Goal: Book appointment/travel/reservation

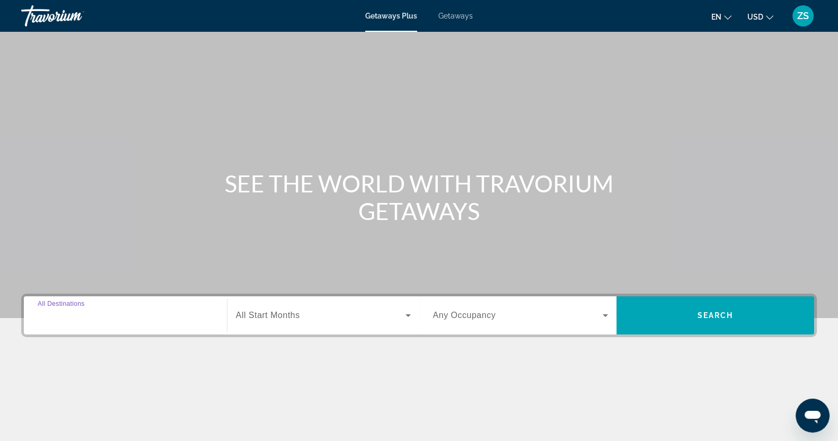
click at [104, 313] on input "Destination All Destinations" at bounding box center [125, 315] width 175 height 13
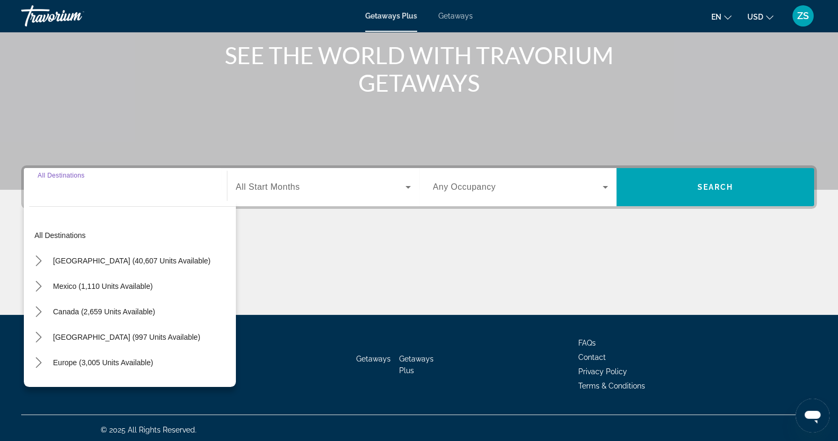
scroll to position [132, 0]
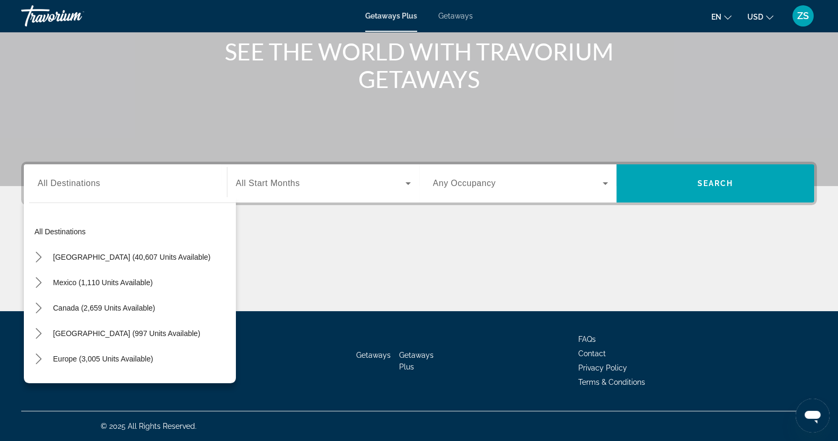
click at [453, 14] on span "Getaways" at bounding box center [455, 16] width 34 height 8
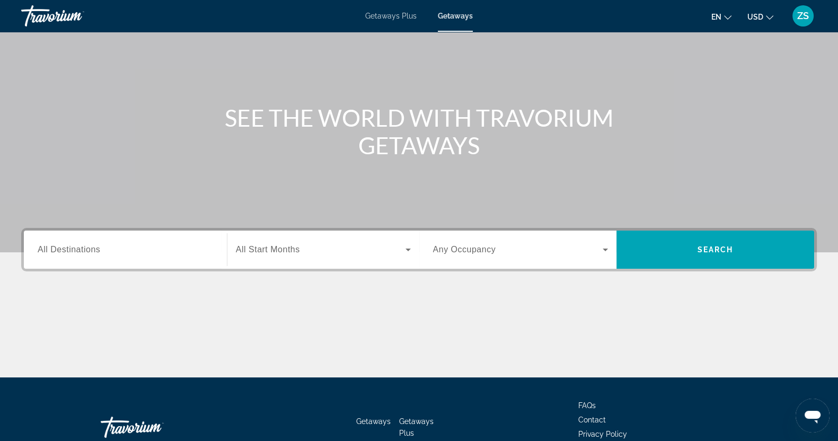
scroll to position [132, 0]
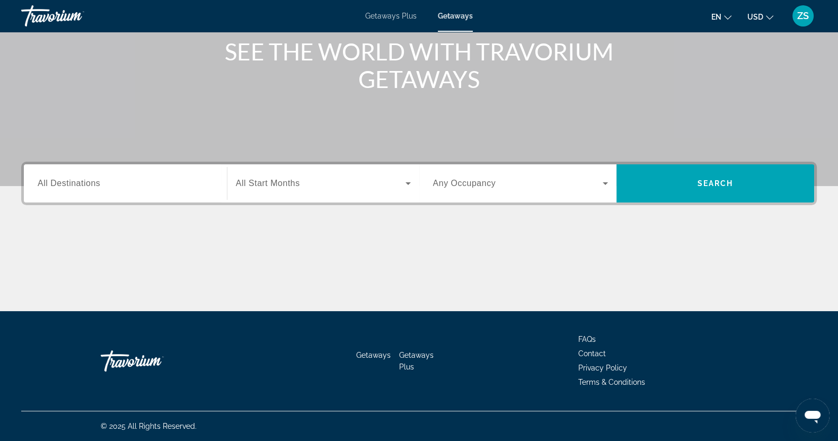
click at [82, 181] on span "All Destinations" at bounding box center [69, 183] width 63 height 9
click at [82, 181] on input "Destination All Destinations" at bounding box center [125, 184] width 175 height 13
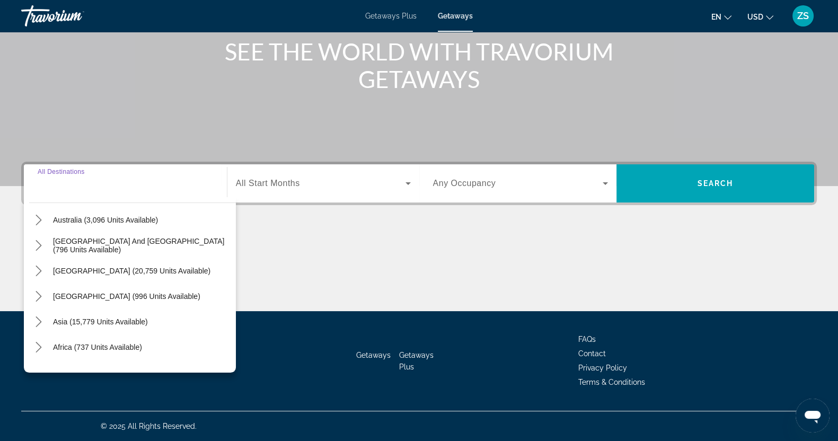
scroll to position [172, 0]
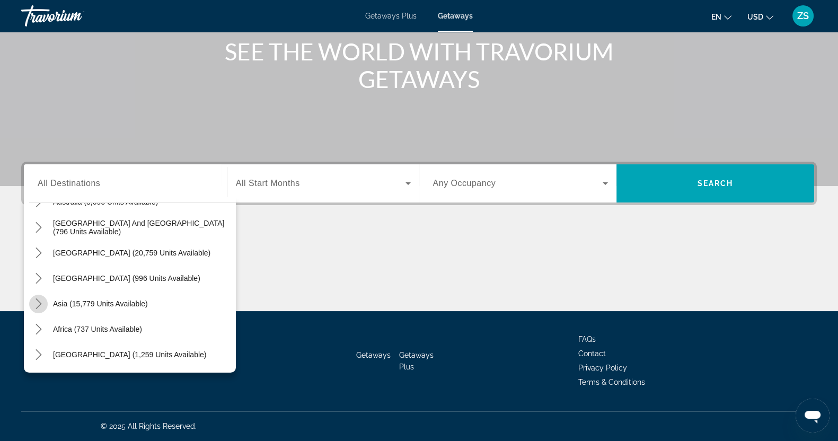
click at [40, 303] on icon "Toggle Asia (15,779 units available) submenu" at bounding box center [39, 303] width 6 height 11
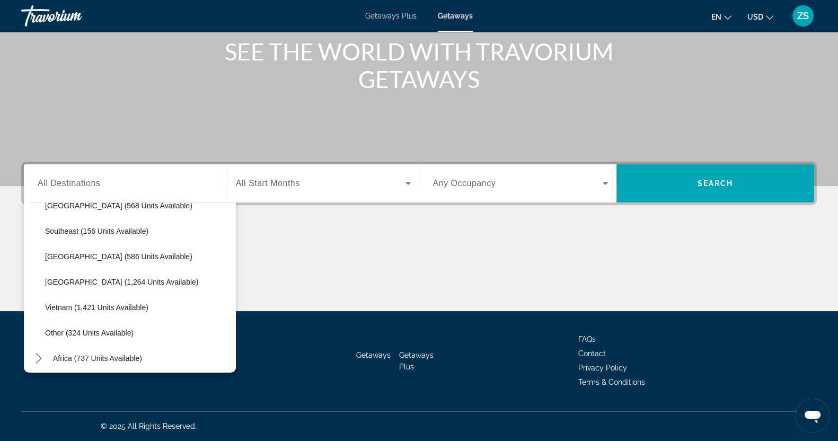
scroll to position [524, 0]
click at [58, 303] on span "Vietnam (1,421 units available)" at bounding box center [96, 307] width 103 height 8
type input "**********"
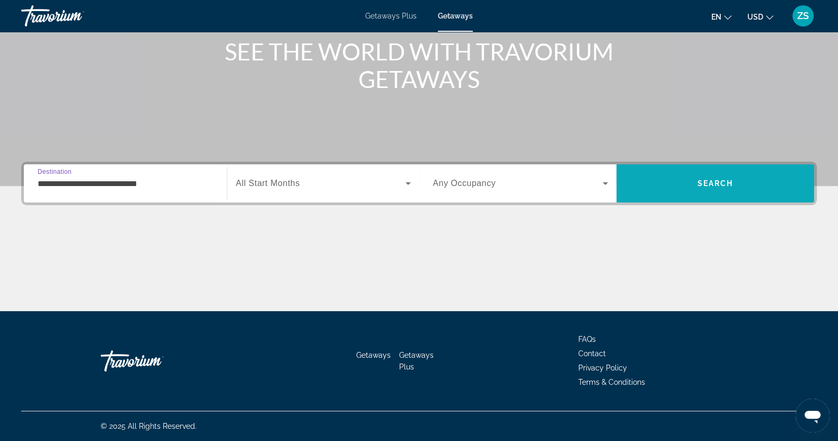
click at [680, 183] on span "Search" at bounding box center [715, 183] width 198 height 25
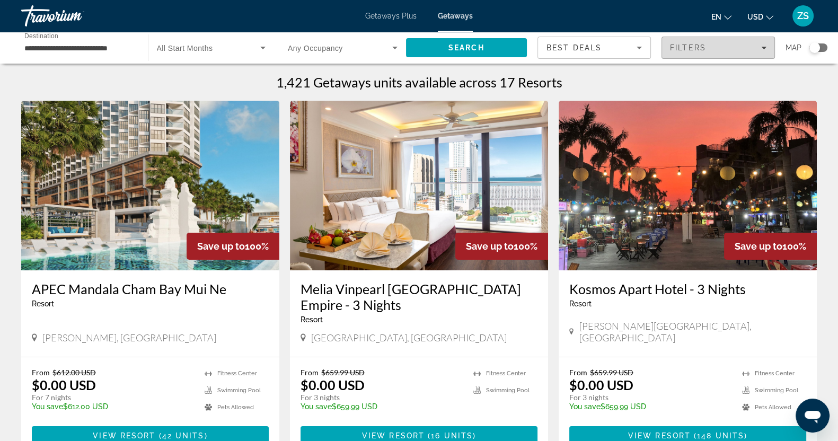
click at [764, 43] on div "Filters" at bounding box center [718, 47] width 96 height 8
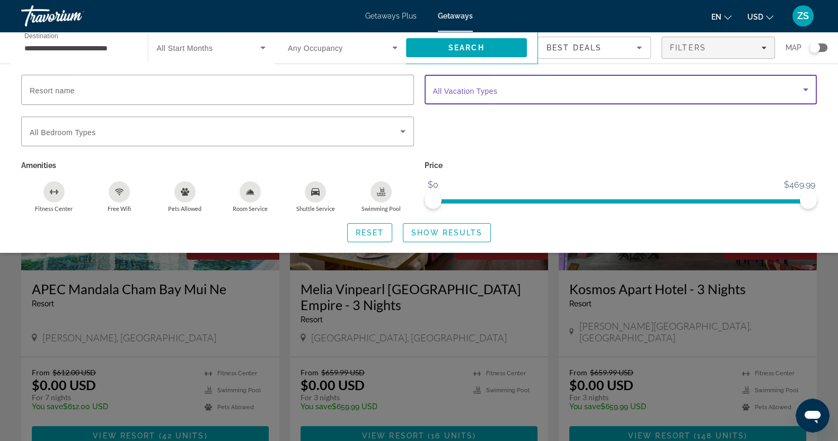
click at [800, 88] on icon "Search widget" at bounding box center [805, 89] width 13 height 13
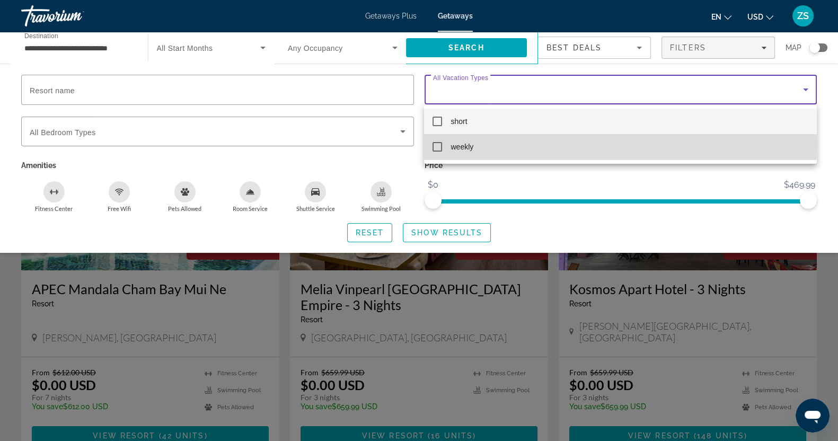
click at [440, 144] on mat-pseudo-checkbox at bounding box center [437, 147] width 10 height 10
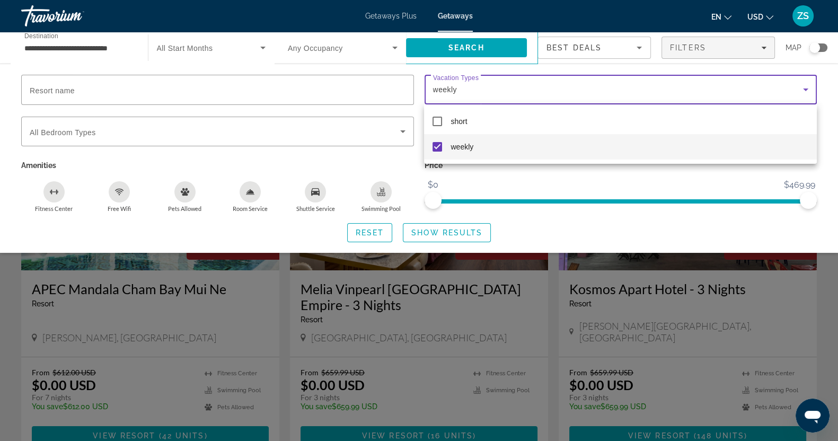
click at [433, 233] on div at bounding box center [419, 220] width 838 height 441
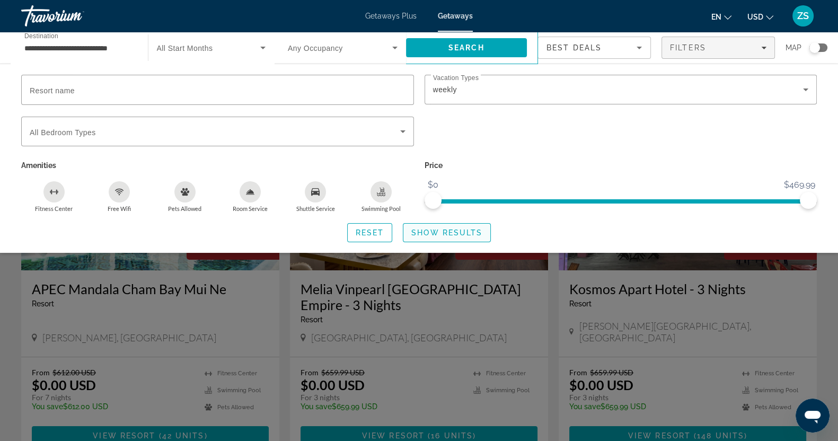
click at [439, 232] on span "Show Results" at bounding box center [446, 232] width 71 height 8
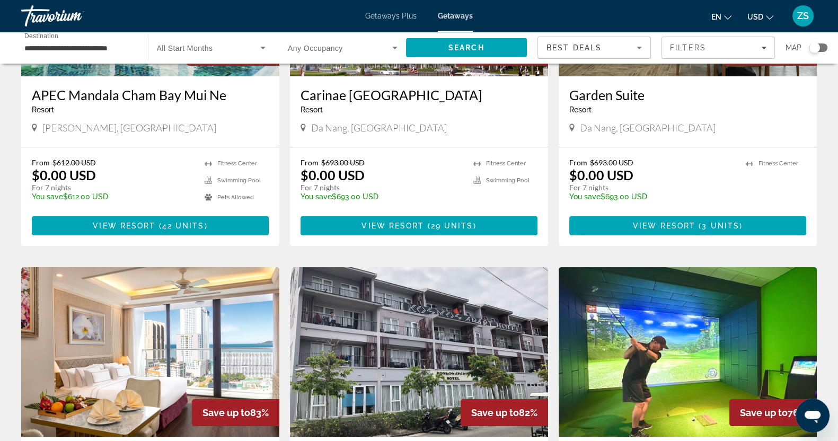
scroll to position [199, 0]
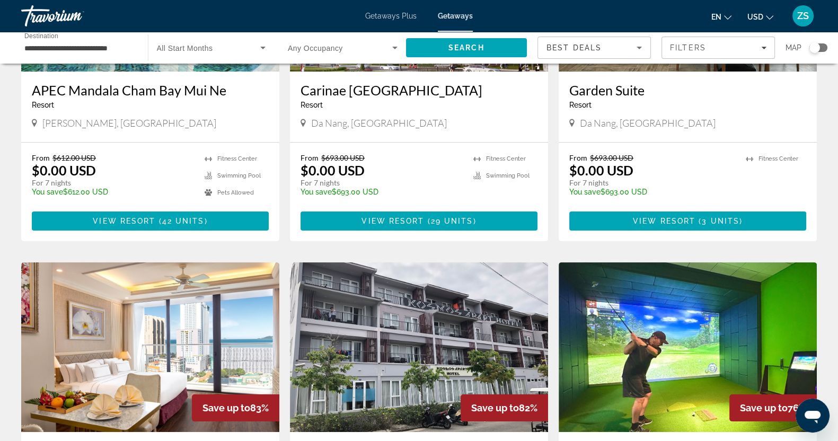
click at [671, 347] on img "Main content" at bounding box center [688, 347] width 258 height 170
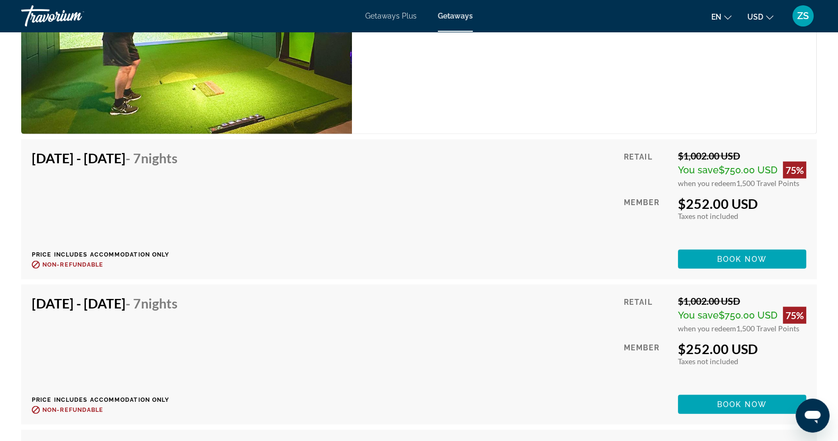
scroll to position [7882, 0]
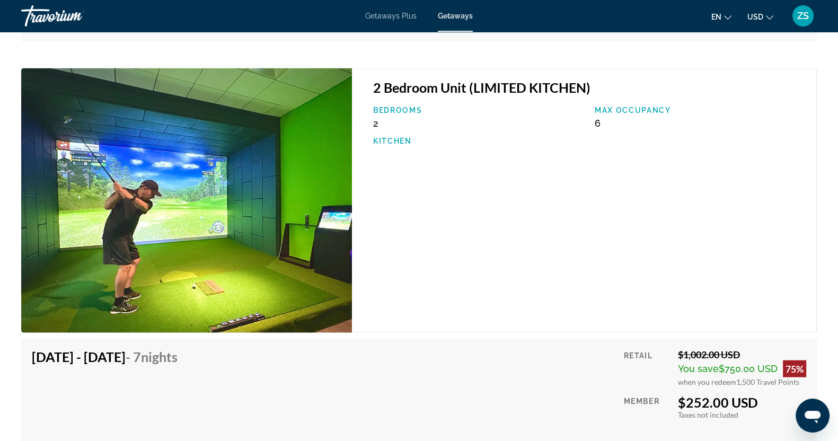
click at [393, 17] on span "Getaways Plus" at bounding box center [390, 16] width 51 height 8
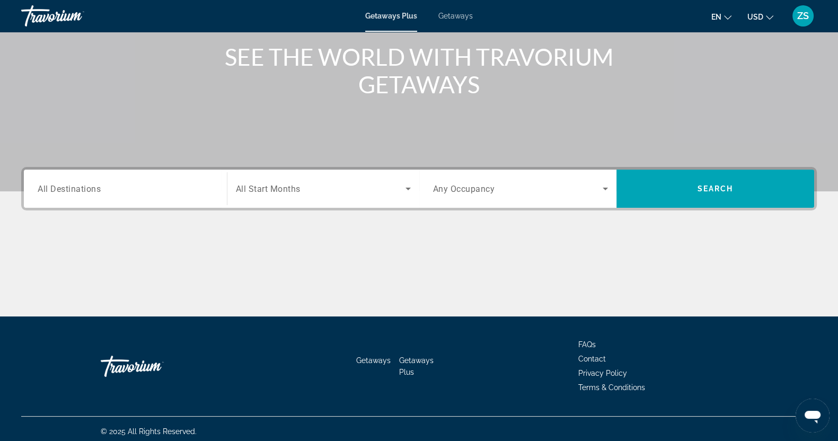
scroll to position [132, 0]
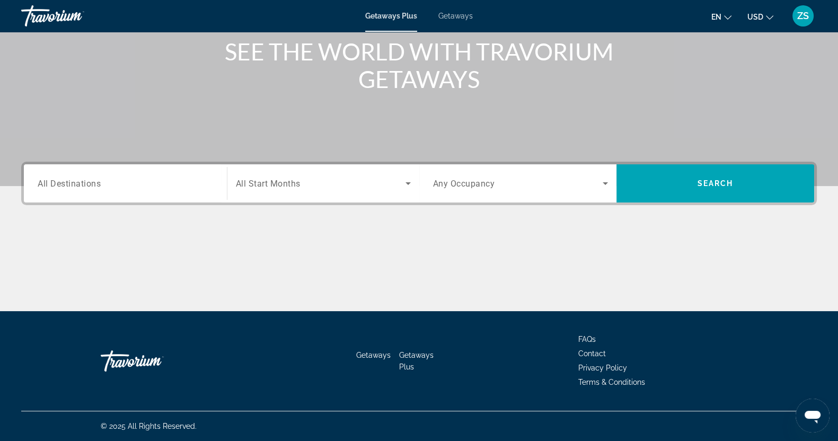
click at [97, 187] on span "All Destinations" at bounding box center [69, 183] width 63 height 10
click at [97, 187] on input "Destination All Destinations" at bounding box center [125, 184] width 175 height 13
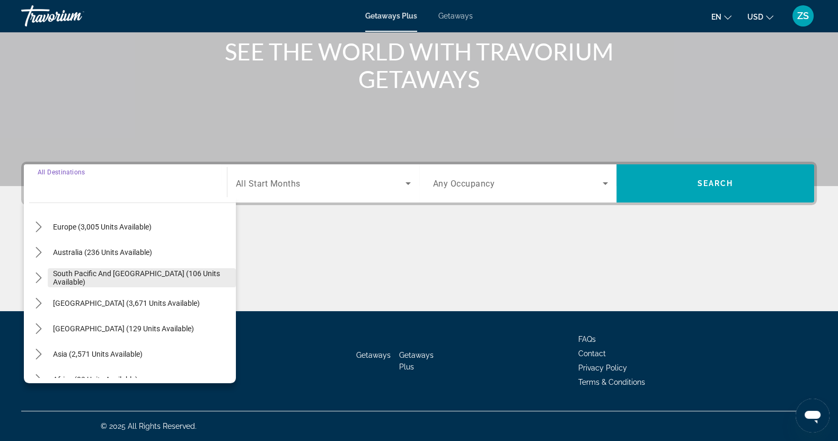
scroll to position [172, 0]
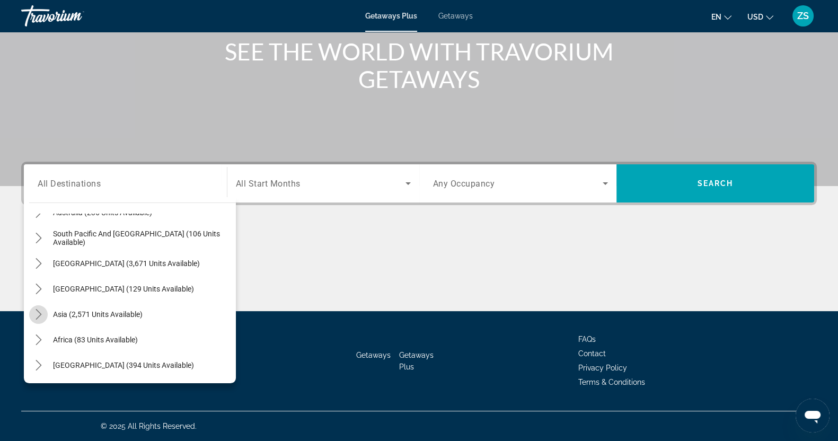
click at [40, 314] on icon "Toggle Asia (2,571 units available) submenu" at bounding box center [38, 314] width 11 height 11
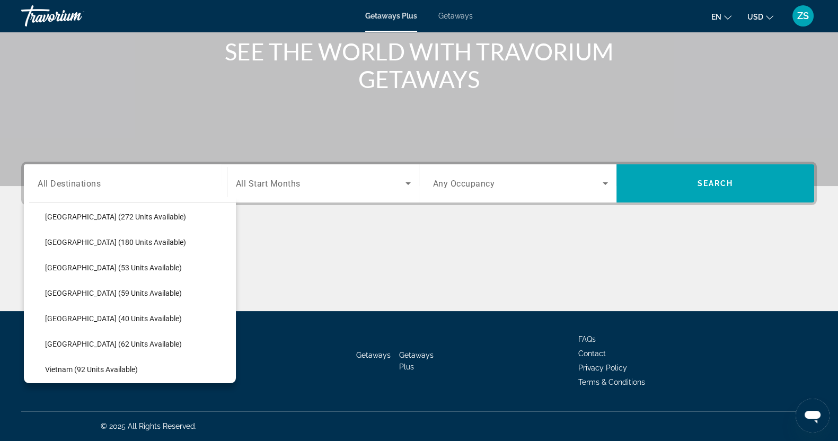
scroll to position [392, 0]
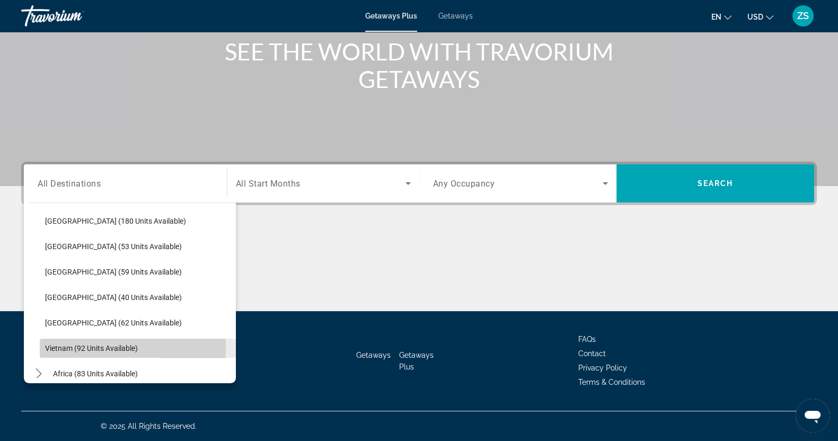
click at [57, 348] on span "Vietnam (92 units available)" at bounding box center [91, 348] width 93 height 8
type input "**********"
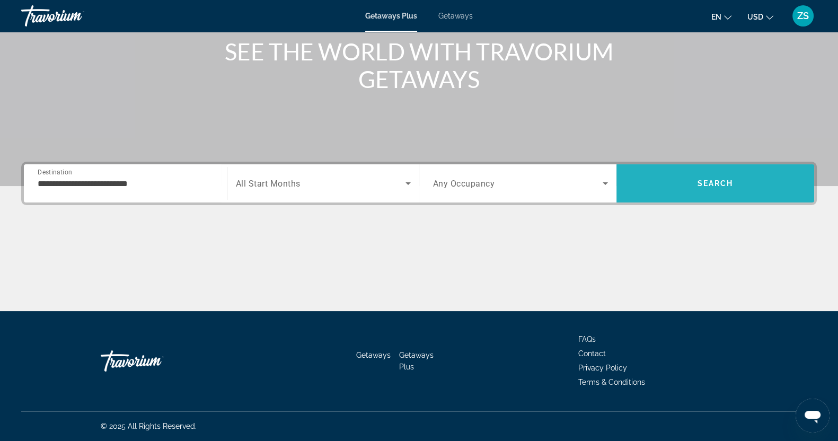
click at [718, 176] on span "Search" at bounding box center [715, 183] width 198 height 25
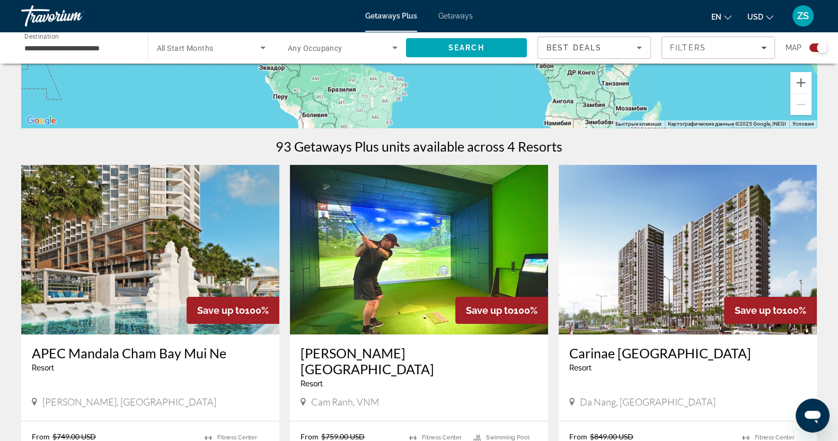
scroll to position [331, 0]
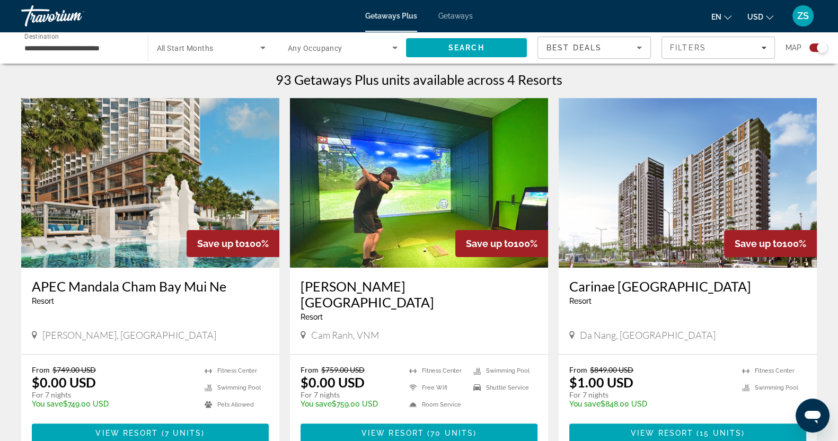
click at [437, 182] on img "Main content" at bounding box center [419, 183] width 258 height 170
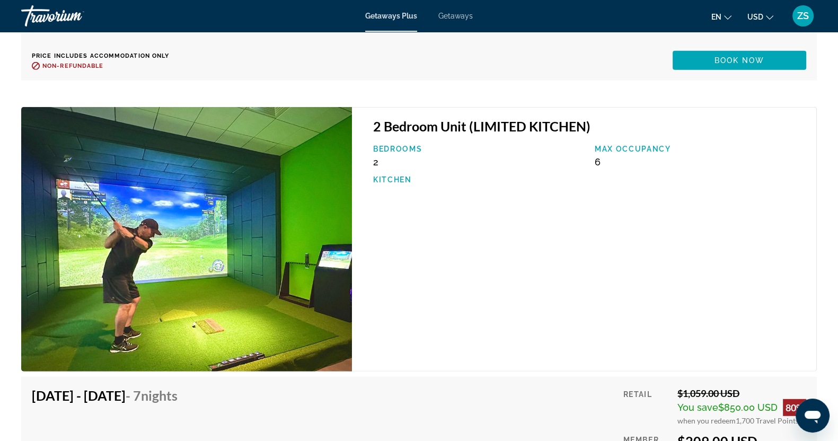
scroll to position [3609, 0]
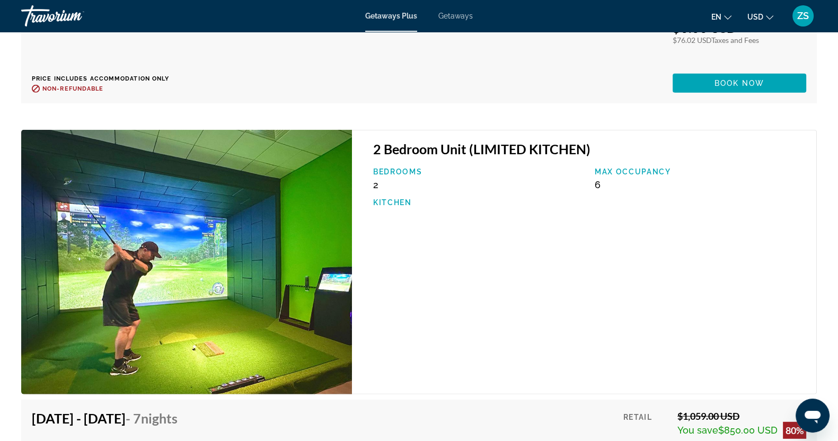
click at [467, 13] on span "Getaways" at bounding box center [455, 16] width 34 height 8
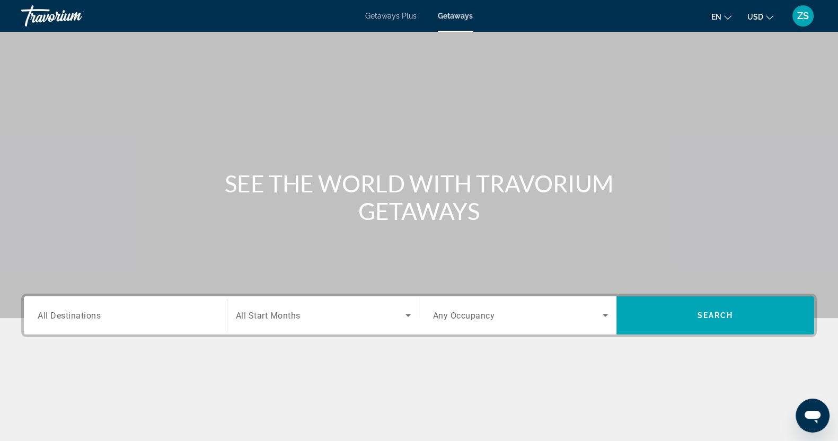
scroll to position [132, 0]
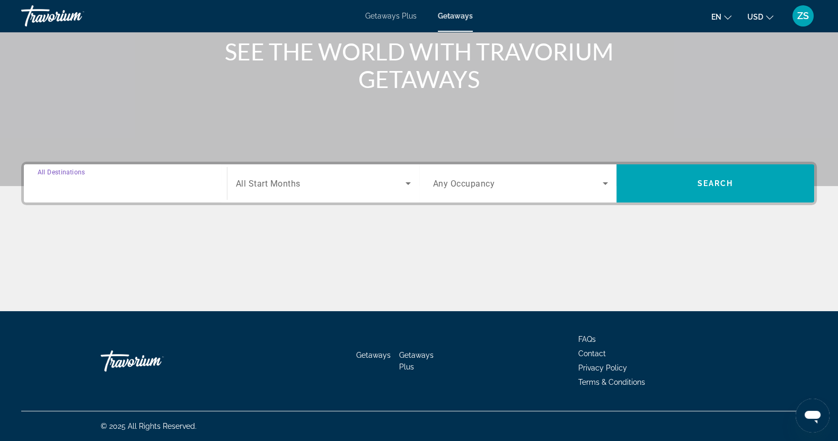
click at [103, 184] on input "Destination All Destinations" at bounding box center [125, 184] width 175 height 13
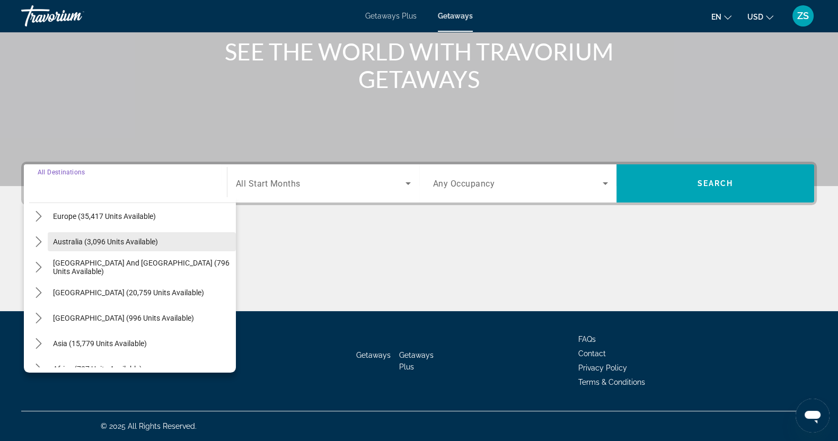
scroll to position [172, 0]
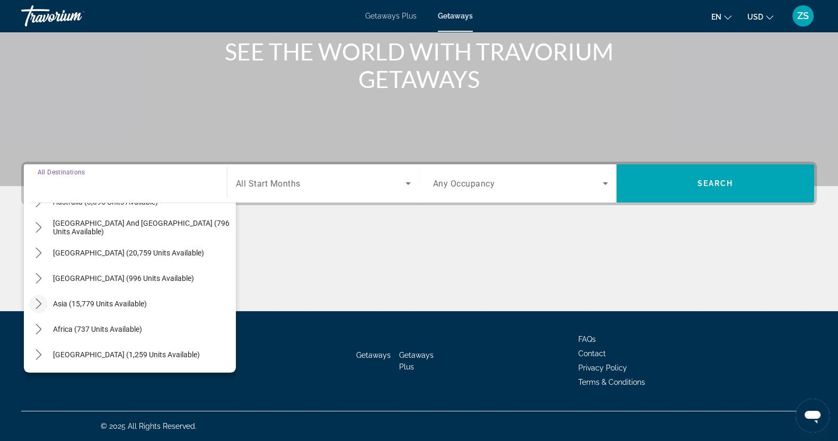
click at [37, 302] on icon "Toggle Asia (15,779 units available) submenu" at bounding box center [38, 303] width 11 height 11
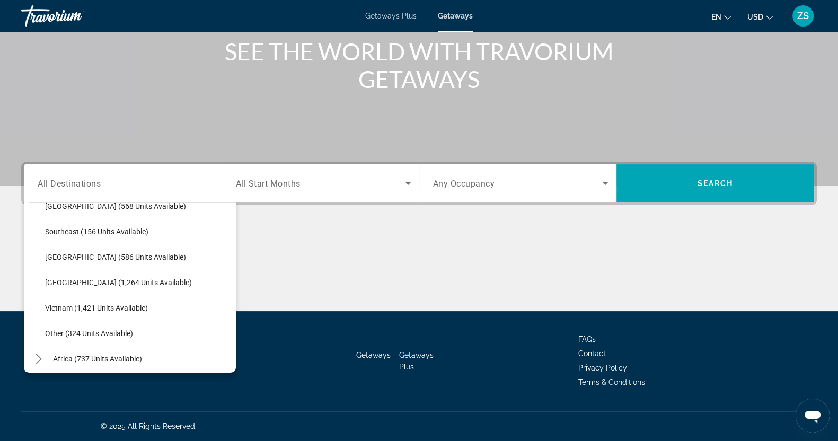
scroll to position [524, 0]
click at [55, 278] on span "[GEOGRAPHIC_DATA] (1,264 units available)" at bounding box center [118, 282] width 147 height 8
type input "**********"
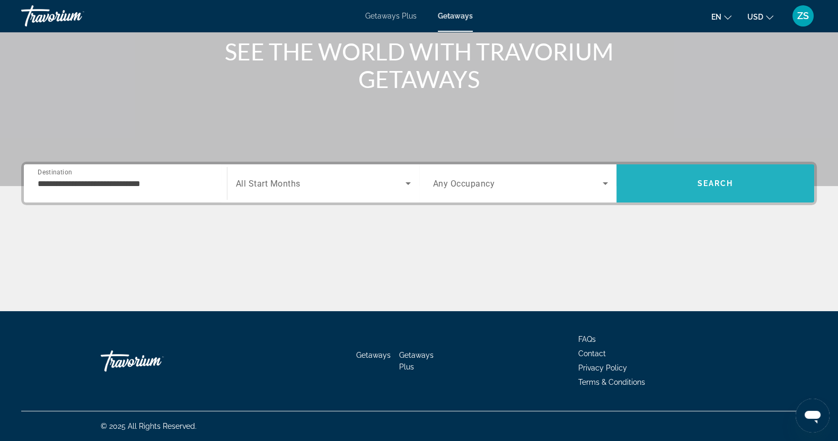
click at [716, 188] on span "Search" at bounding box center [715, 183] width 198 height 25
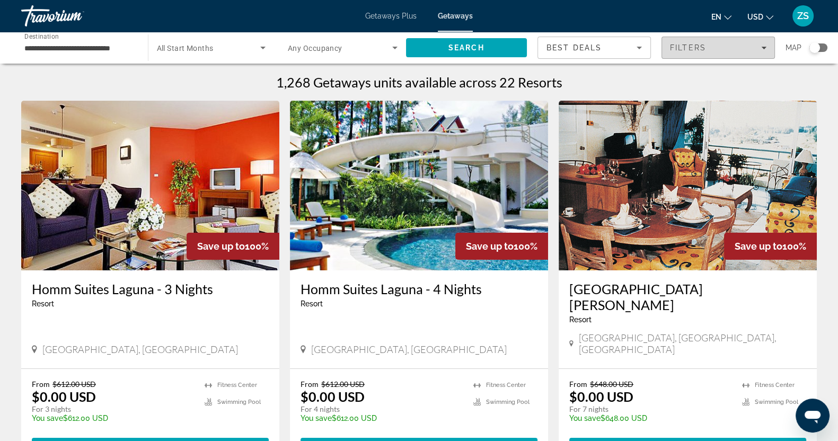
click at [763, 47] on icon "Filters" at bounding box center [763, 48] width 5 height 3
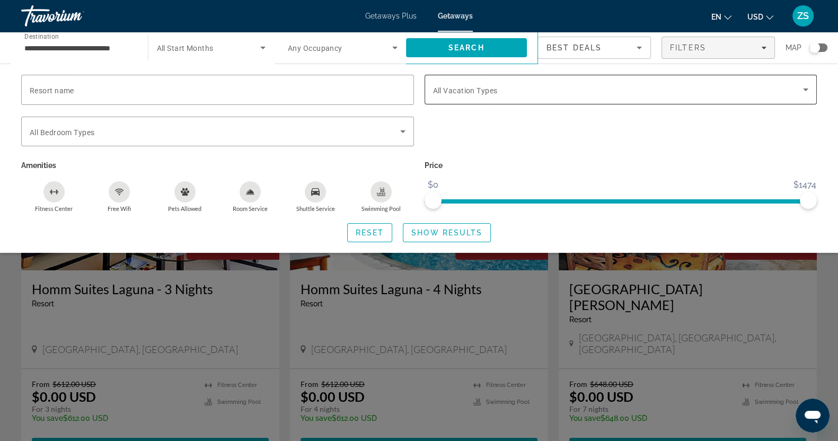
click at [808, 88] on icon "Search widget" at bounding box center [805, 89] width 13 height 13
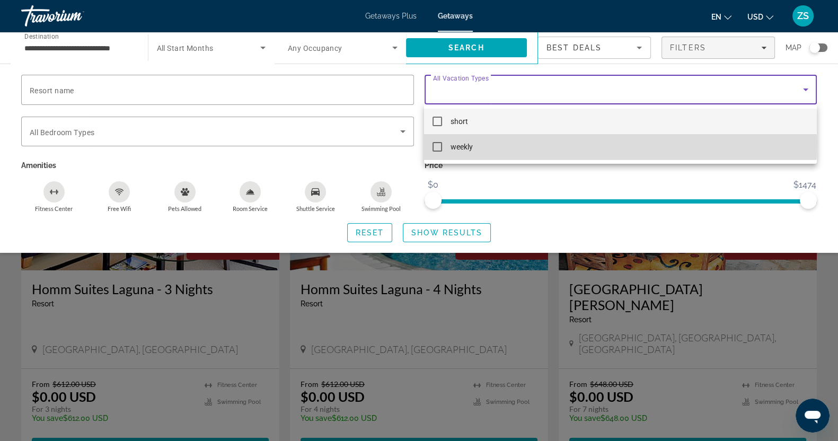
drag, startPoint x: 438, startPoint y: 143, endPoint x: 449, endPoint y: 194, distance: 52.1
click at [439, 144] on mat-pseudo-checkbox at bounding box center [437, 147] width 10 height 10
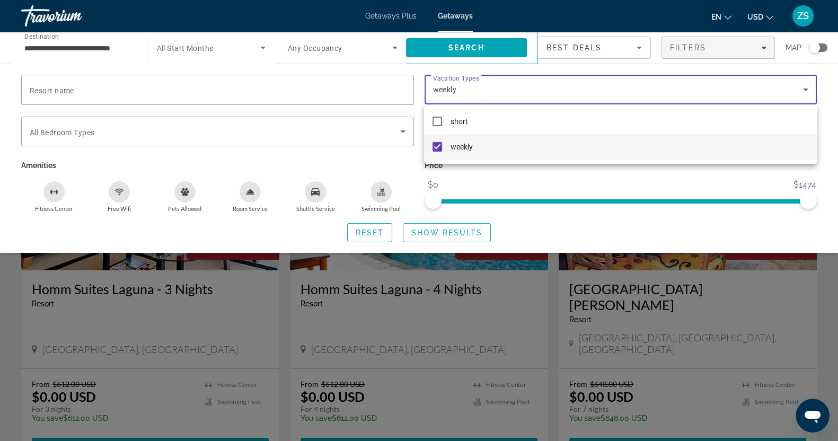
click at [453, 232] on div at bounding box center [419, 220] width 838 height 441
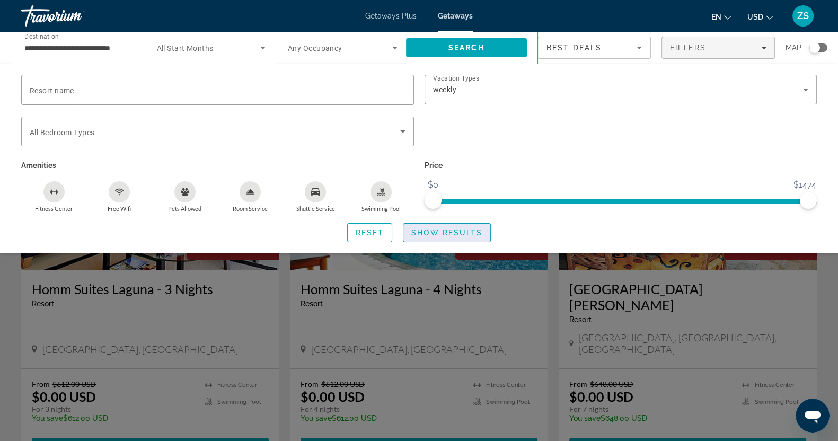
click at [436, 228] on span "Show Results" at bounding box center [446, 232] width 71 height 8
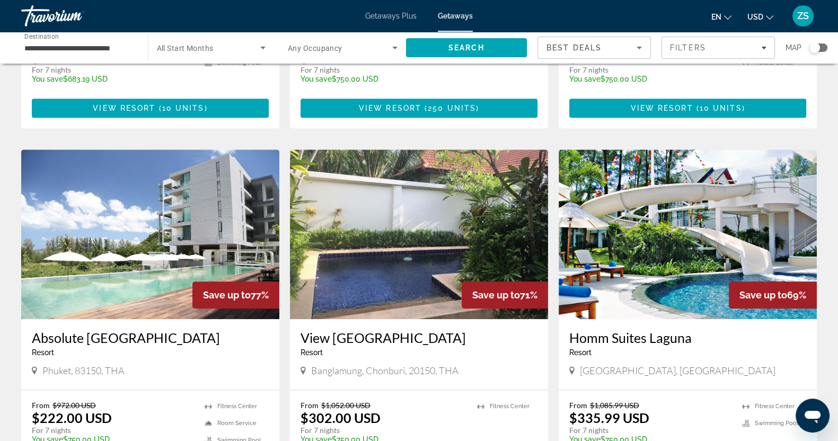
scroll to position [729, 0]
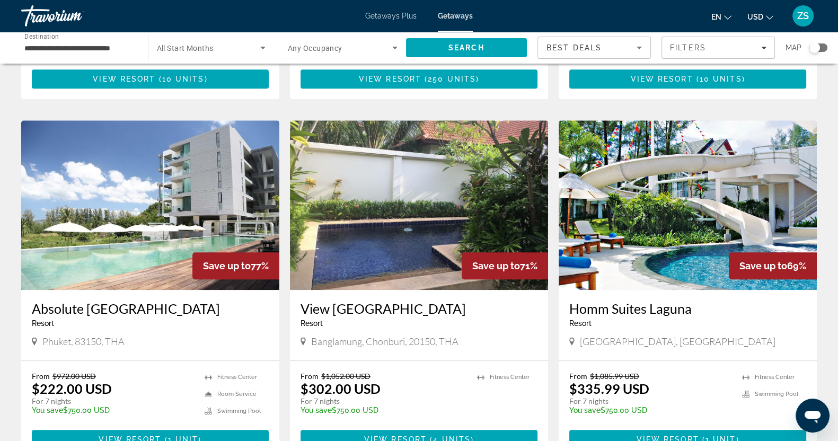
click at [172, 163] on img "Main content" at bounding box center [150, 205] width 258 height 170
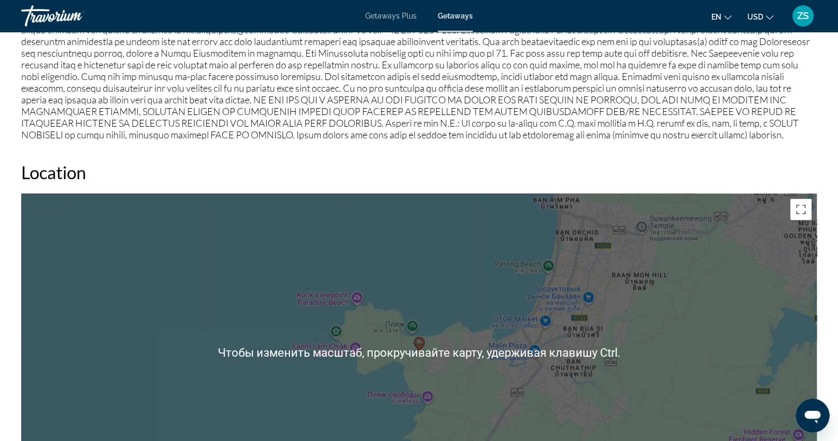
scroll to position [1325, 0]
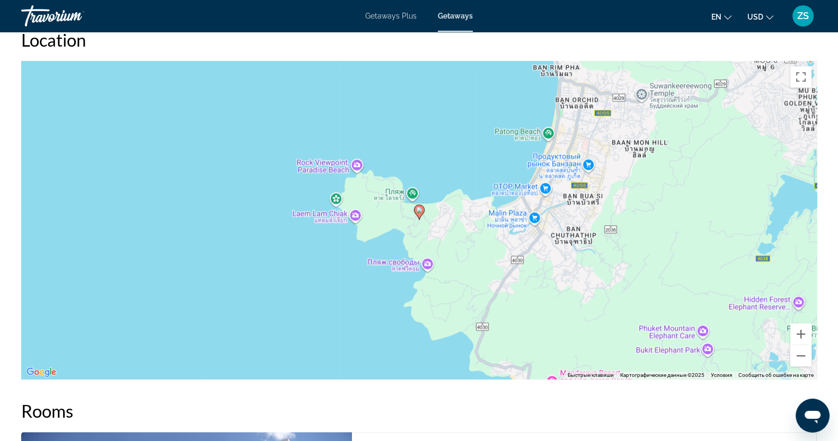
click at [420, 223] on div "Чтобы активировать перетаскивание с помощью клавиатуры, нажмите Alt + Ввод. Пос…" at bounding box center [418, 220] width 795 height 318
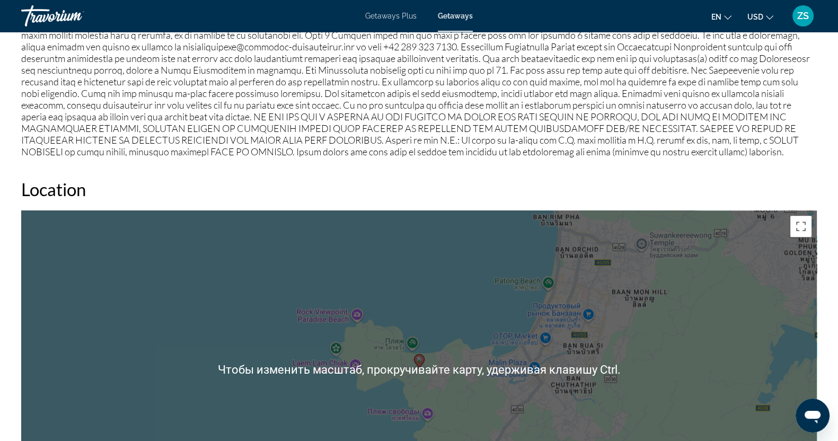
scroll to position [1043, 0]
